Goal: Find specific page/section: Find specific page/section

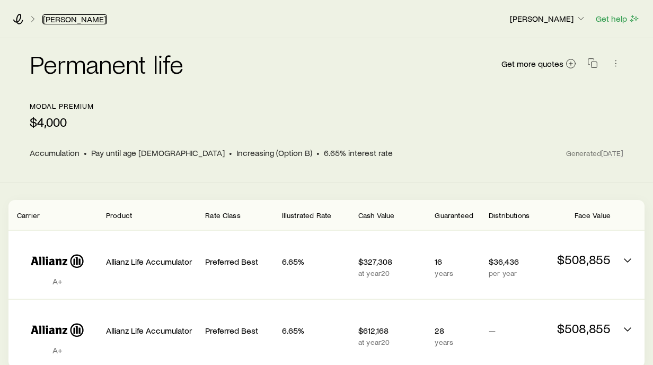
click at [58, 19] on link "[PERSON_NAME]" at bounding box center [74, 19] width 65 height 10
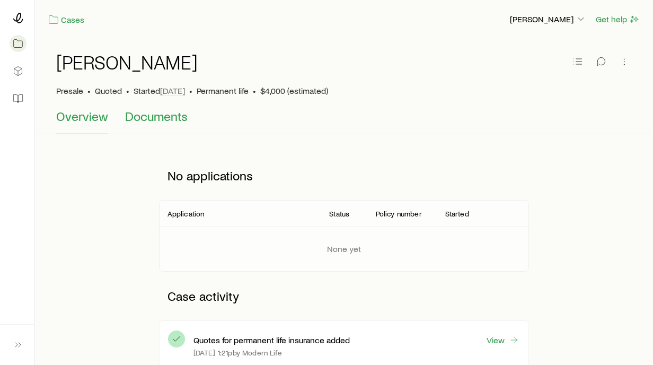
click at [144, 119] on span "Documents" at bounding box center [156, 116] width 63 height 15
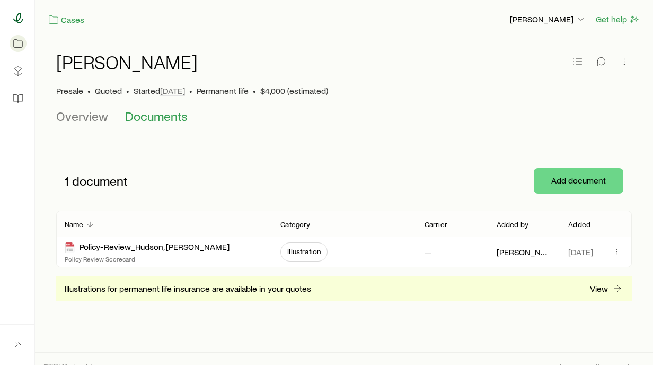
click at [18, 19] on icon at bounding box center [18, 18] width 11 height 11
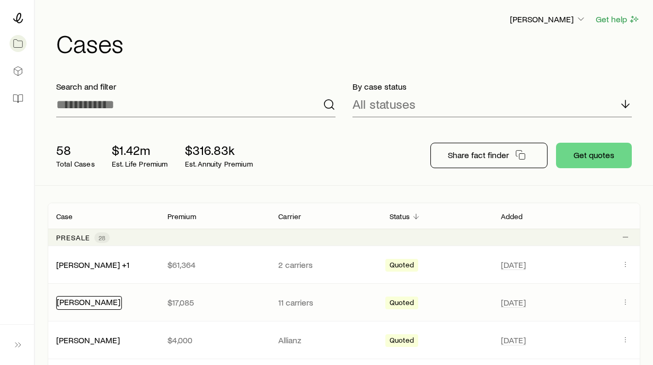
click at [84, 305] on link "[PERSON_NAME]" at bounding box center [89, 301] width 64 height 10
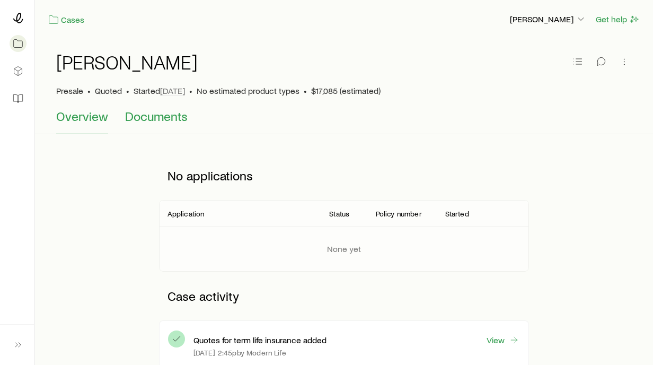
click at [152, 118] on span "Documents" at bounding box center [156, 116] width 63 height 15
